Goal: Communication & Community: Answer question/provide support

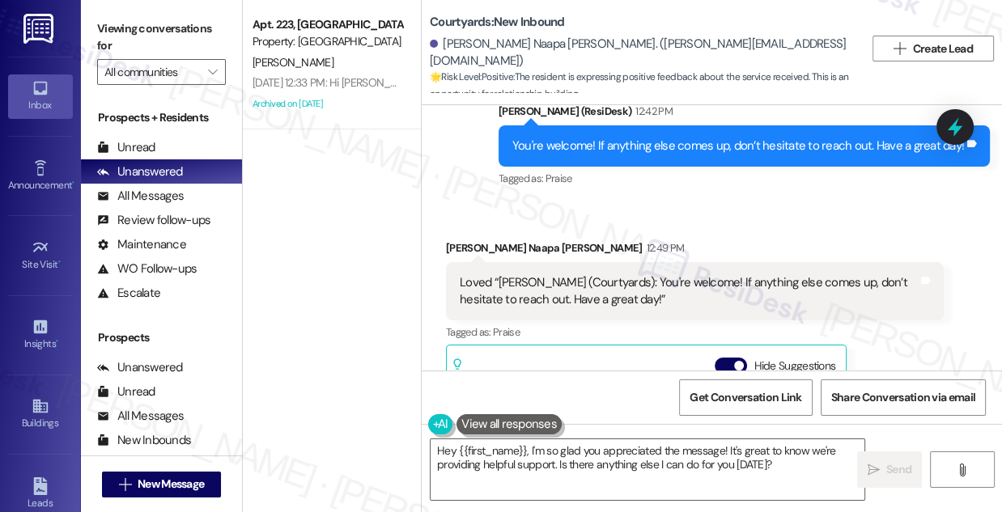
scroll to position [3544, 0]
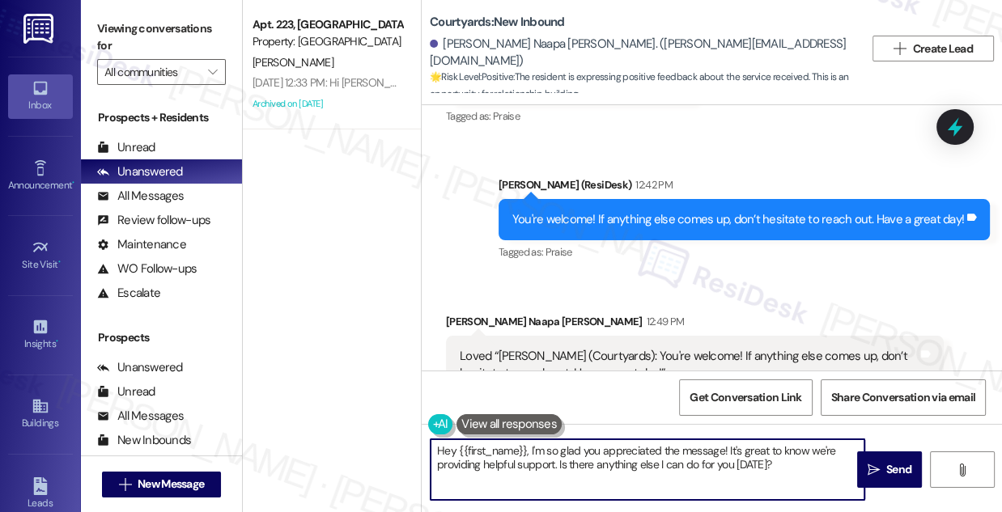
click at [501, 444] on textarea "Hey {{first_name}}, I'm so glad you appreciated the message! It's great to know…" at bounding box center [648, 470] width 434 height 61
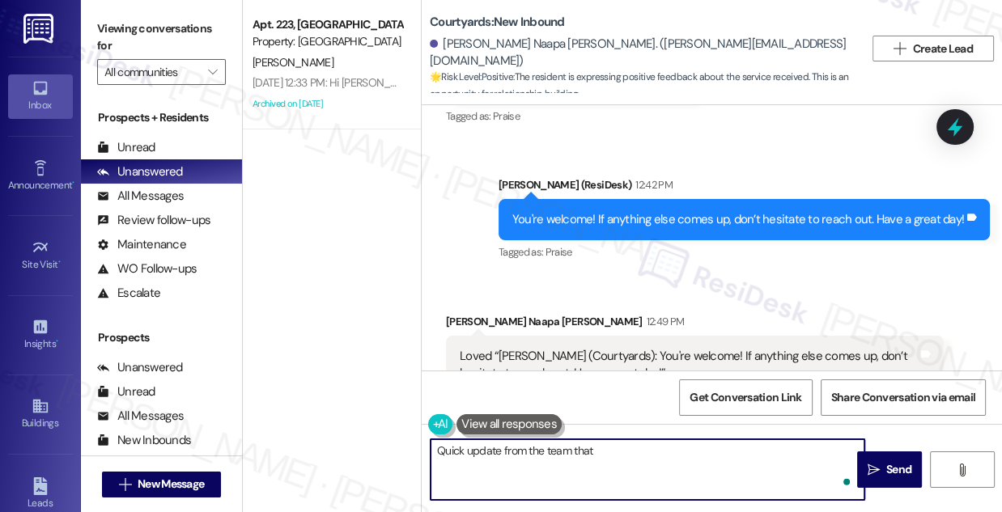
paste textarea "Your concerns will be forwarded to [PERSON_NAME] for further attention."
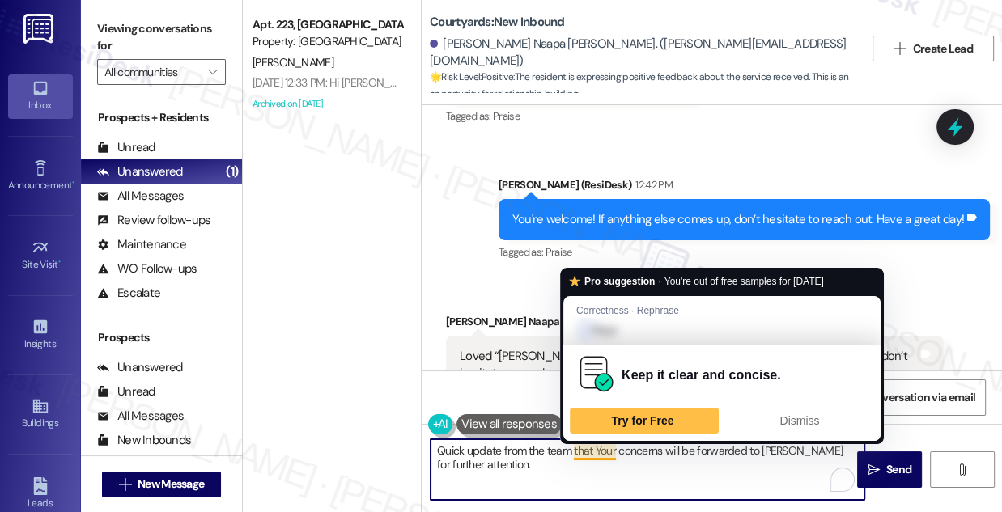
click at [574, 448] on textarea "Quick update from the team that Your concerns will be forwarded to [PERSON_NAME…" at bounding box center [648, 470] width 434 height 61
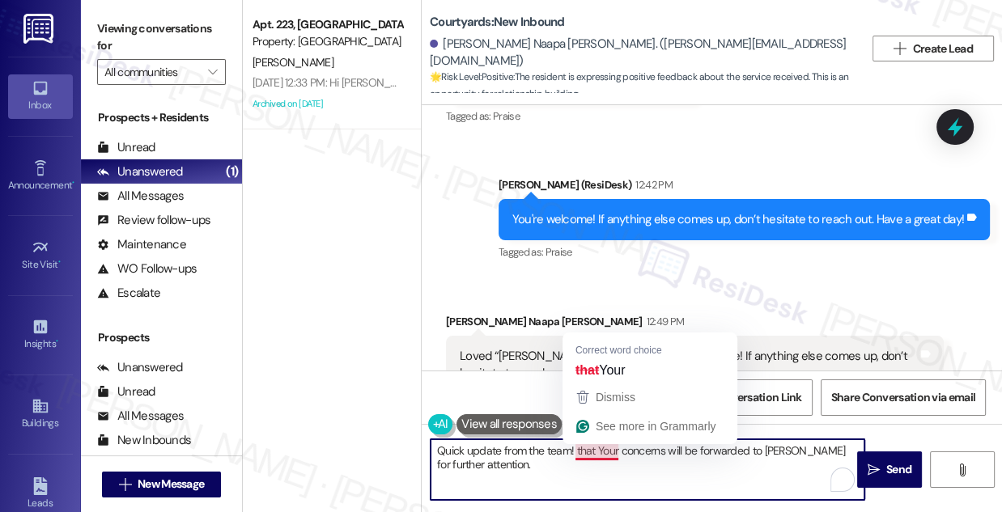
click at [589, 453] on textarea "Quick update from the team! that Your concerns will be forwarded to [PERSON_NAM…" at bounding box center [648, 470] width 434 height 61
click at [589, 453] on textarea "Quick update from the team! that Your concerns will be forwarded to Carla for f…" at bounding box center [648, 470] width 434 height 61
type textarea "Quick update from the team! Your concerns will be forwarded to Carla for furthe…"
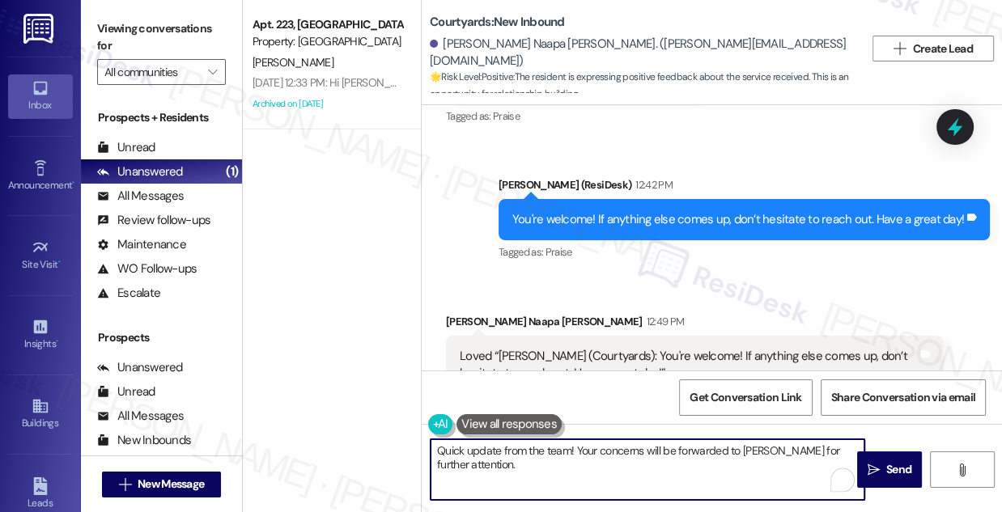
click at [628, 469] on textarea "Quick update from the team! Your concerns will be forwarded to Carla for furthe…" at bounding box center [648, 470] width 434 height 61
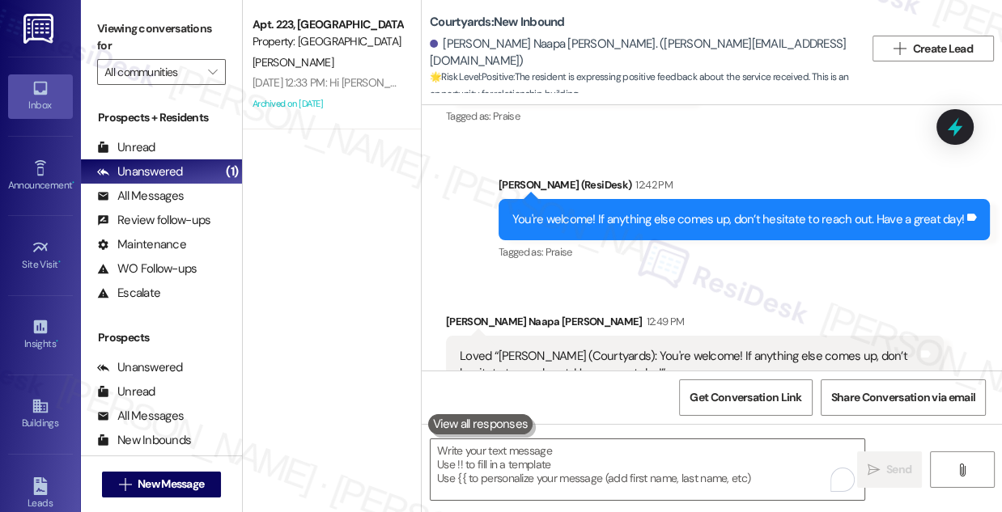
click at [122, 33] on label "Viewing conversations for" at bounding box center [161, 37] width 129 height 43
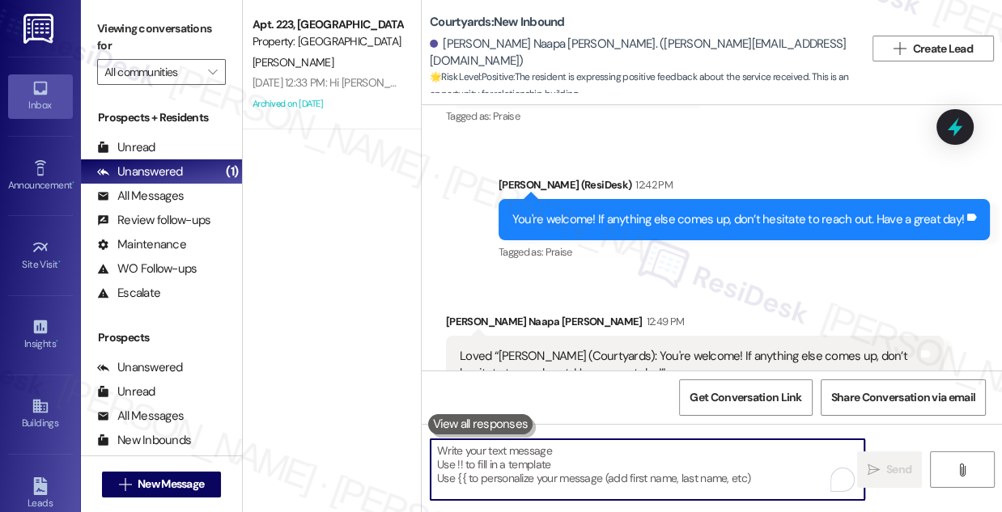
click at [516, 450] on textarea "To enrich screen reader interactions, please activate Accessibility in Grammarl…" at bounding box center [648, 470] width 434 height 61
paste textarea "Quick update from the team! Your concerns will be forwarded to Carla for furthe…"
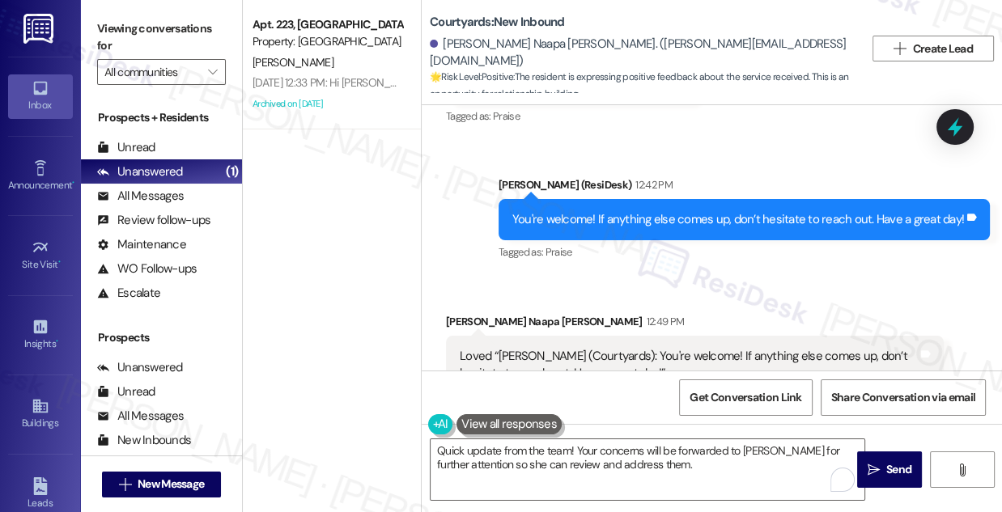
click at [189, 31] on label "Viewing conversations for" at bounding box center [161, 37] width 129 height 43
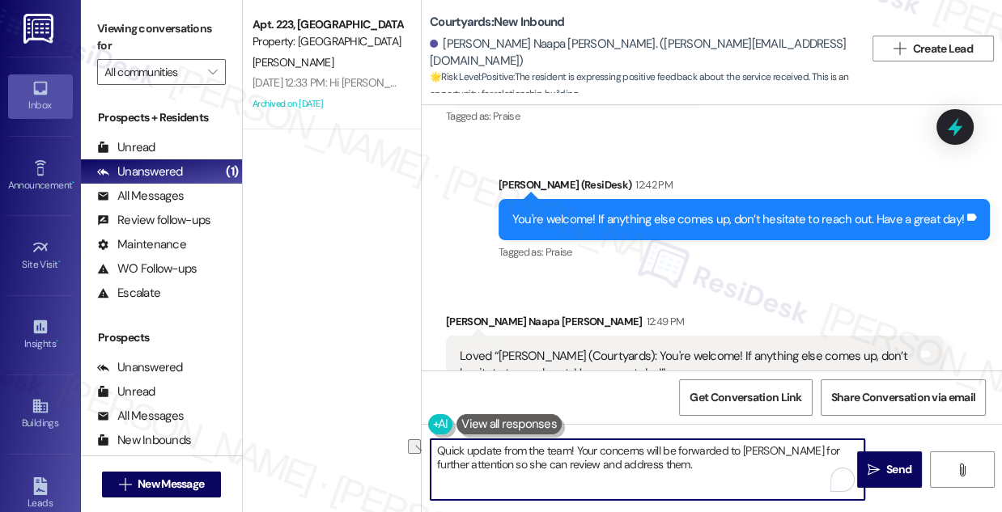
drag, startPoint x: 671, startPoint y: 472, endPoint x: 477, endPoint y: 465, distance: 194.4
click at [477, 465] on textarea "Quick update from the team! Your concerns will be forwarded to Carla for furthe…" at bounding box center [648, 470] width 434 height 61
click at [470, 313] on div "Akshaya Naapa Ramesh 12:49 PM" at bounding box center [695, 324] width 498 height 23
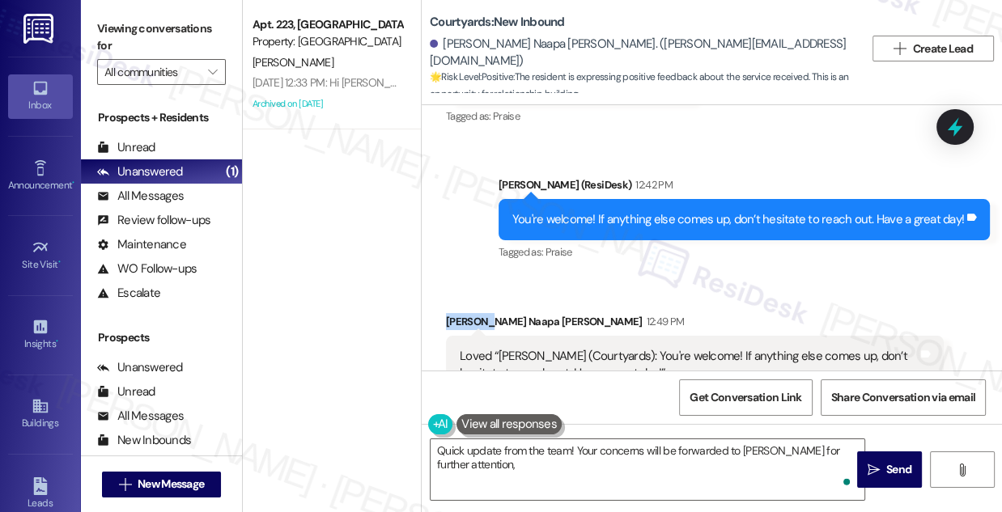
click at [470, 313] on div "Akshaya Naapa Ramesh 12:49 PM" at bounding box center [695, 324] width 498 height 23
copy div "Akshaya"
click at [515, 467] on textarea "Quick update from the team! Your concerns will be forwarded to Carla for furthe…" at bounding box center [648, 470] width 434 height 61
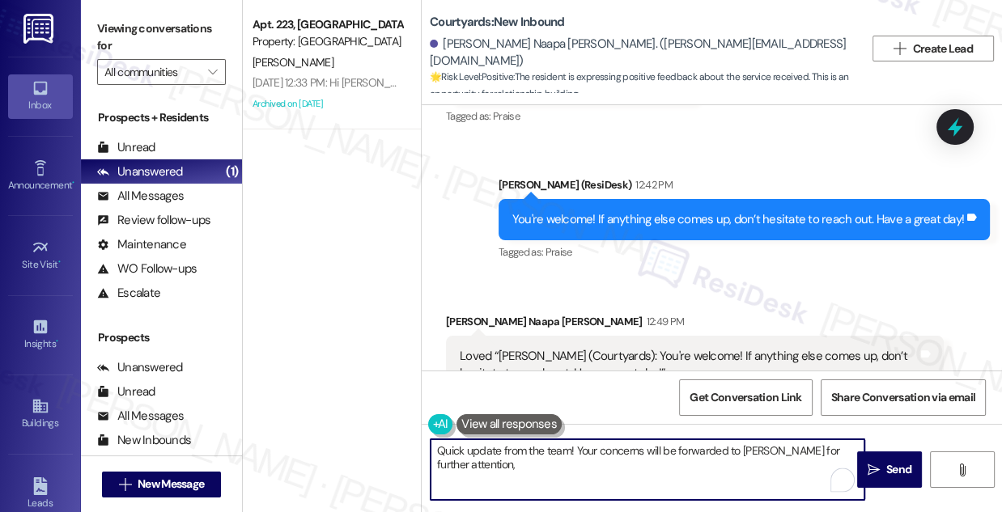
paste textarea "Akshaya"
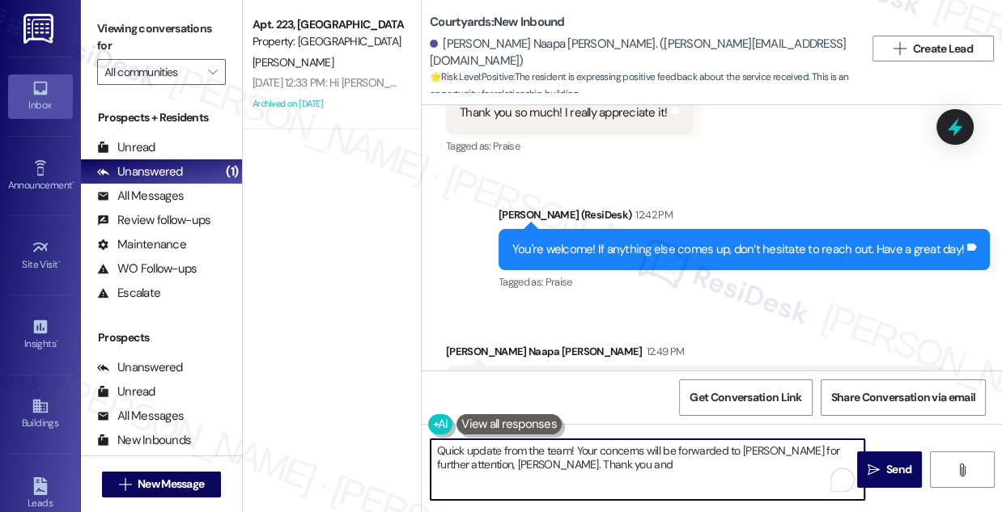
scroll to position [3636, 0]
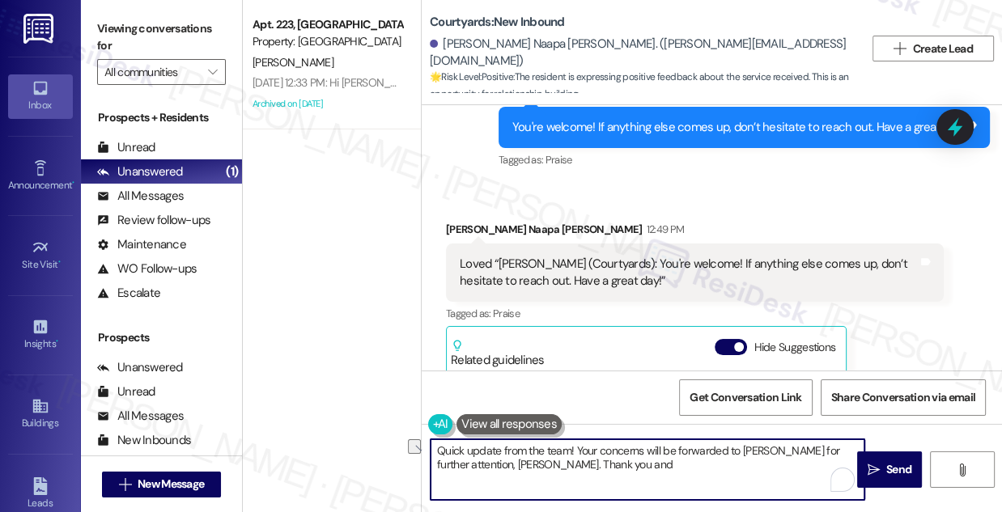
drag, startPoint x: 589, startPoint y: 474, endPoint x: 526, endPoint y: 465, distance: 63.0
click at [526, 465] on textarea "Quick update from the team! Your concerns will be forwarded to Carla for furthe…" at bounding box center [648, 470] width 434 height 61
type textarea "Quick update from the team! Your concerns will be forwarded to [PERSON_NAME] fo…"
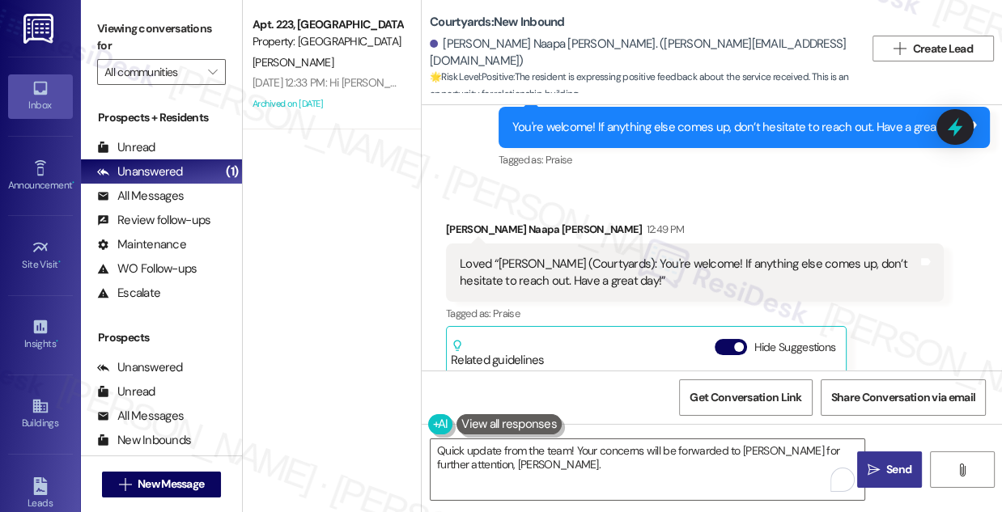
click at [873, 464] on icon "" at bounding box center [874, 470] width 12 height 13
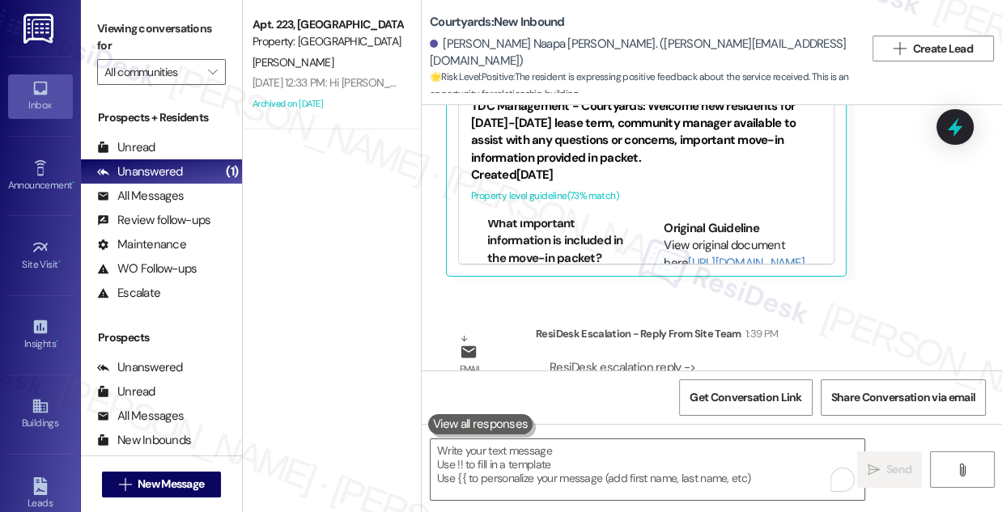
scroll to position [4004, 0]
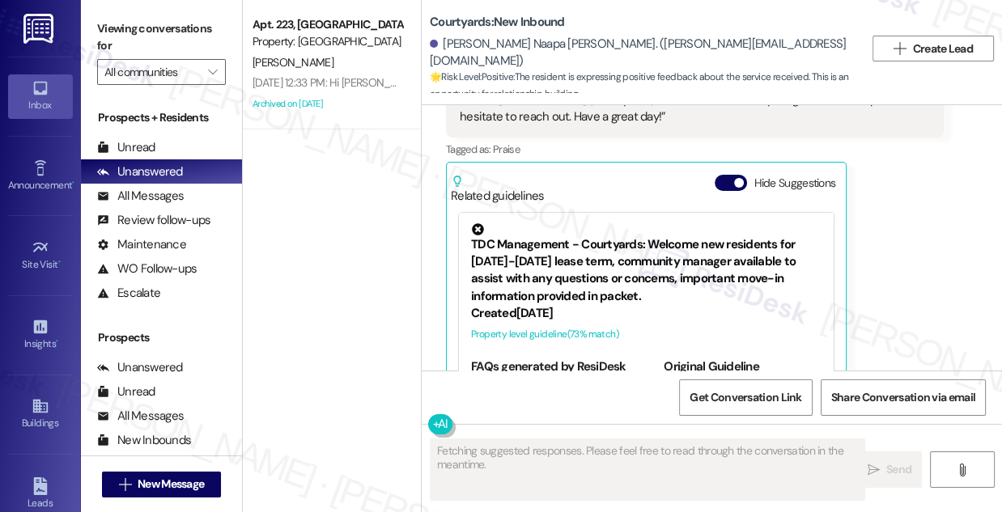
scroll to position [3839, 0]
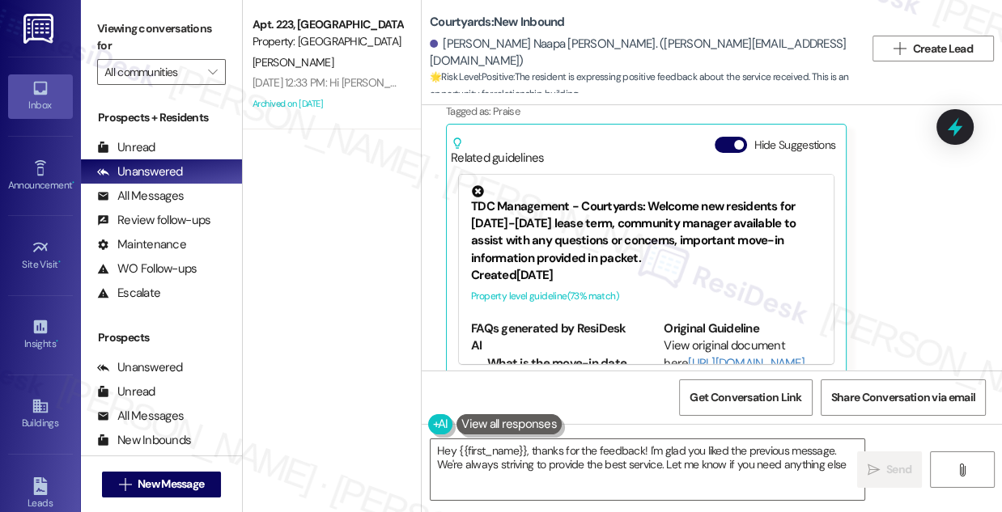
type textarea "Hey {{first_name}}, thanks for the feedback! I'm glad you liked the previous me…"
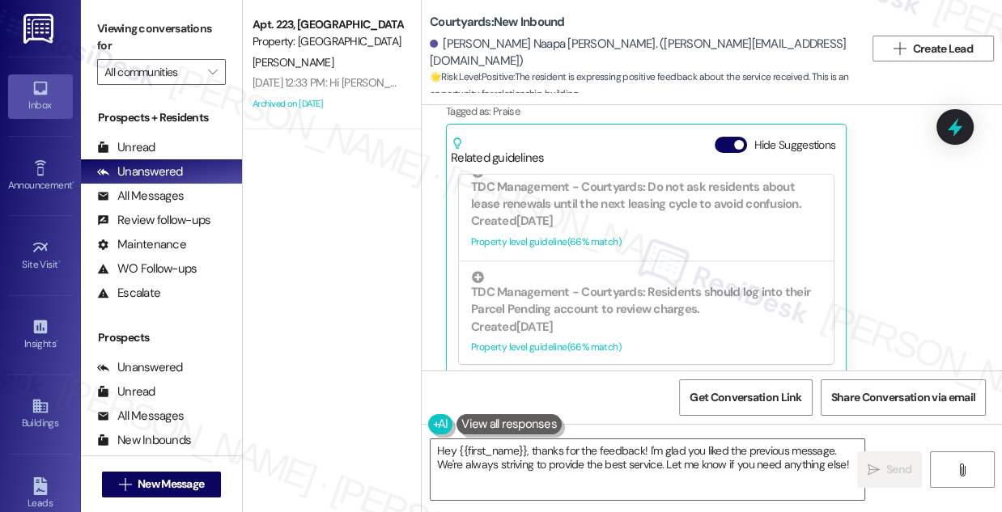
scroll to position [4158, 0]
